Goal: Navigation & Orientation: Find specific page/section

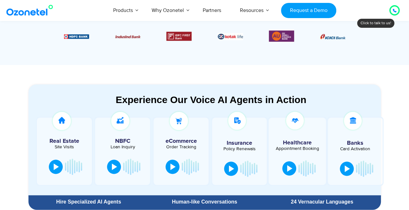
scroll to position [292, 0]
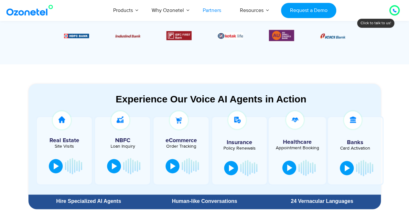
click at [205, 9] on link "Partners" at bounding box center [211, 10] width 37 height 21
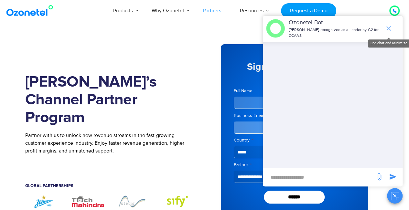
click at [385, 25] on icon "end chat or minimize" at bounding box center [388, 29] width 8 height 8
